Goal: Navigation & Orientation: Find specific page/section

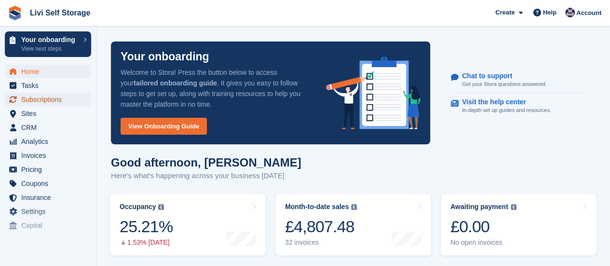
click at [34, 100] on span "Subscriptions" at bounding box center [50, 100] width 58 height 14
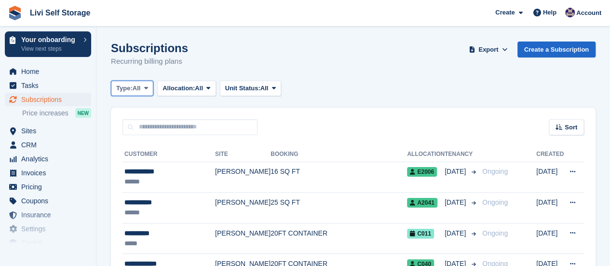
click at [150, 86] on span at bounding box center [146, 88] width 8 height 8
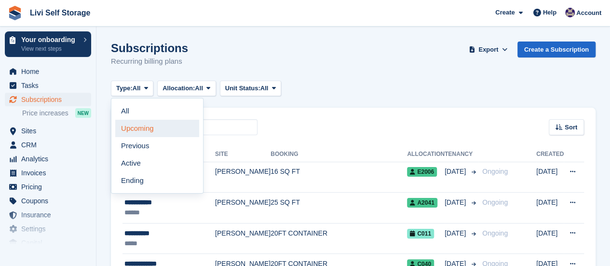
click at [145, 127] on link "Upcoming" at bounding box center [157, 128] width 84 height 17
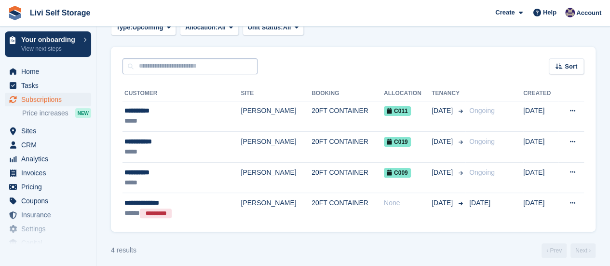
scroll to position [66, 0]
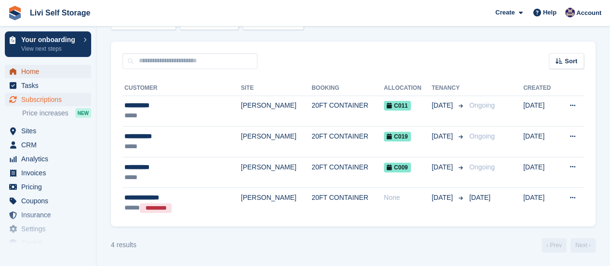
click at [25, 69] on span "Home" at bounding box center [50, 72] width 58 height 14
